Goal: Find specific page/section: Find specific page/section

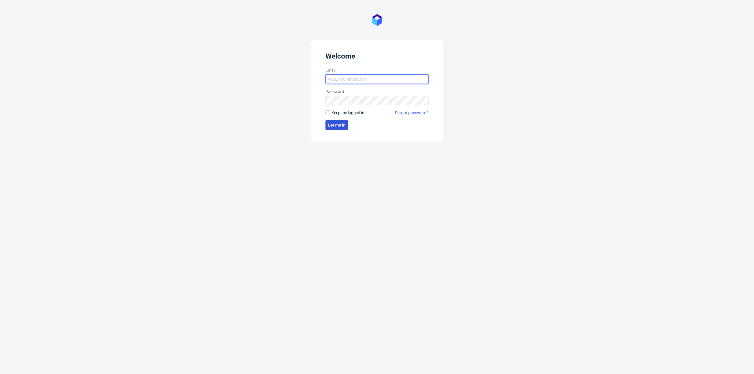
type input "[EMAIL_ADDRESS][PERSON_NAME][DOMAIN_NAME]"
click at [339, 125] on span "Let me in" at bounding box center [336, 125] width 17 height 4
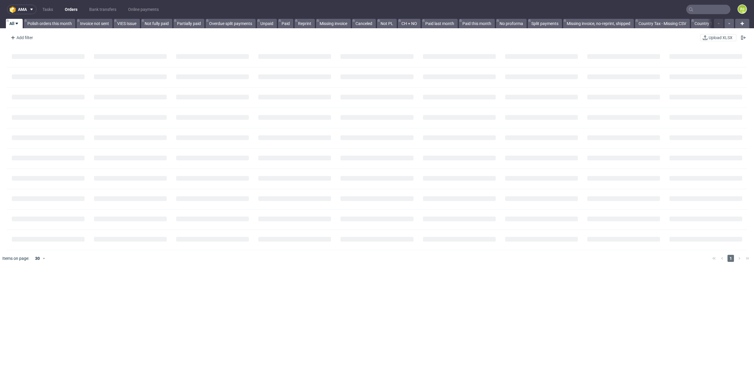
click at [703, 12] on input "text" at bounding box center [708, 9] width 44 height 9
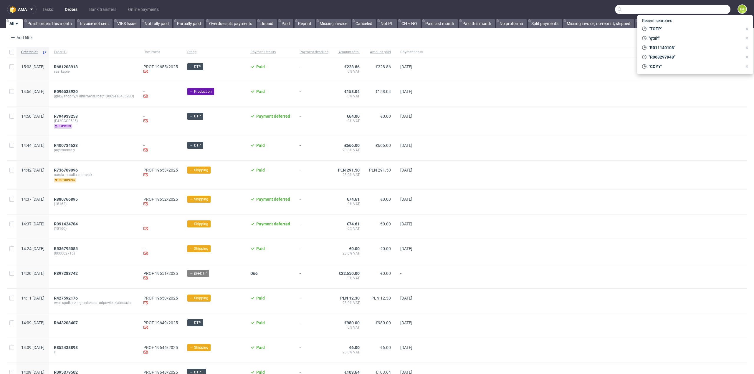
paste input "R773469835"
type input "R773469835"
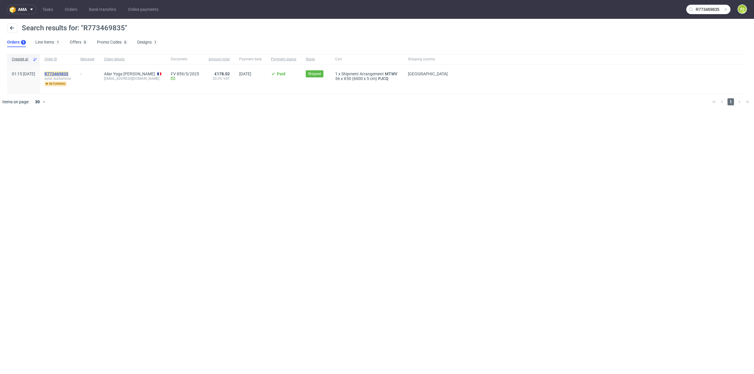
click at [68, 72] on mark "R773469835" at bounding box center [56, 74] width 24 height 5
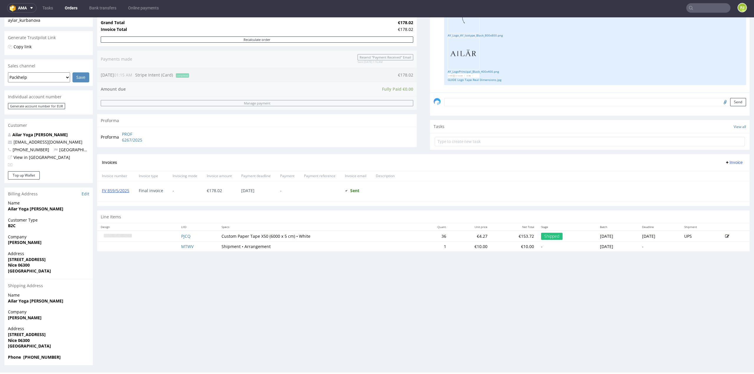
scroll to position [2, 0]
